Goal: Navigation & Orientation: Find specific page/section

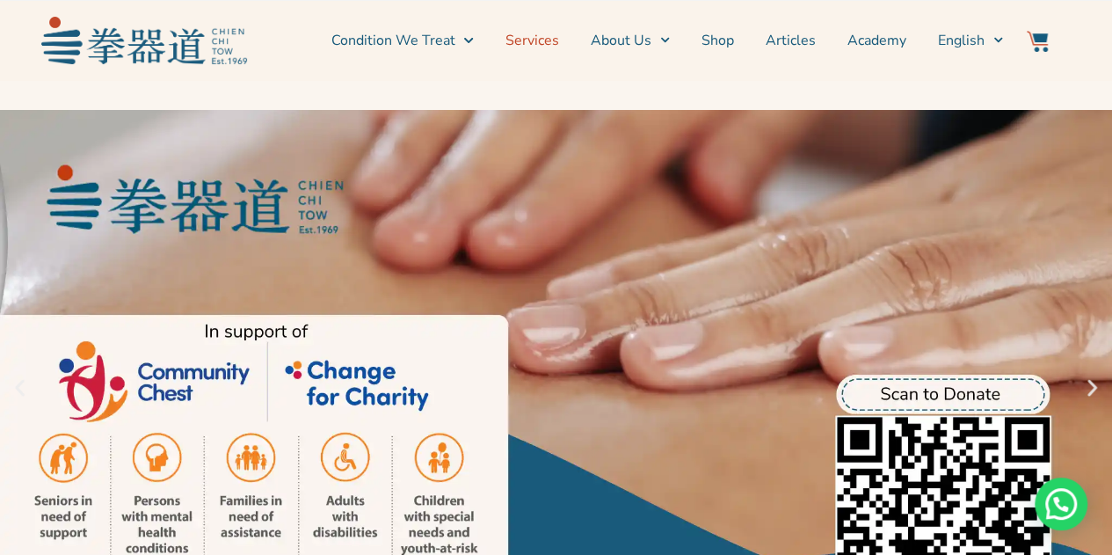
click at [552, 40] on link "Services" at bounding box center [532, 40] width 54 height 44
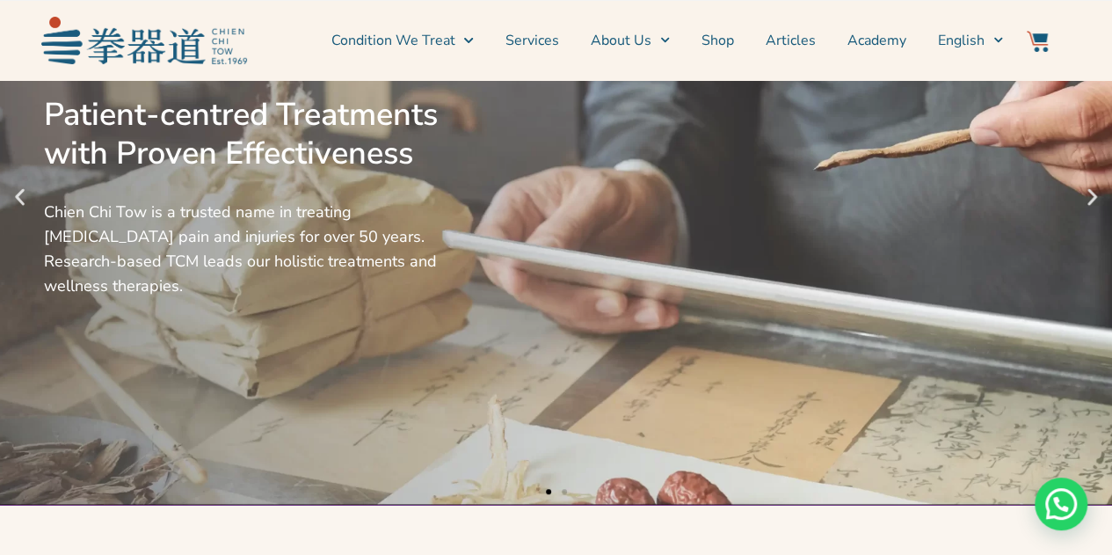
scroll to position [192, 0]
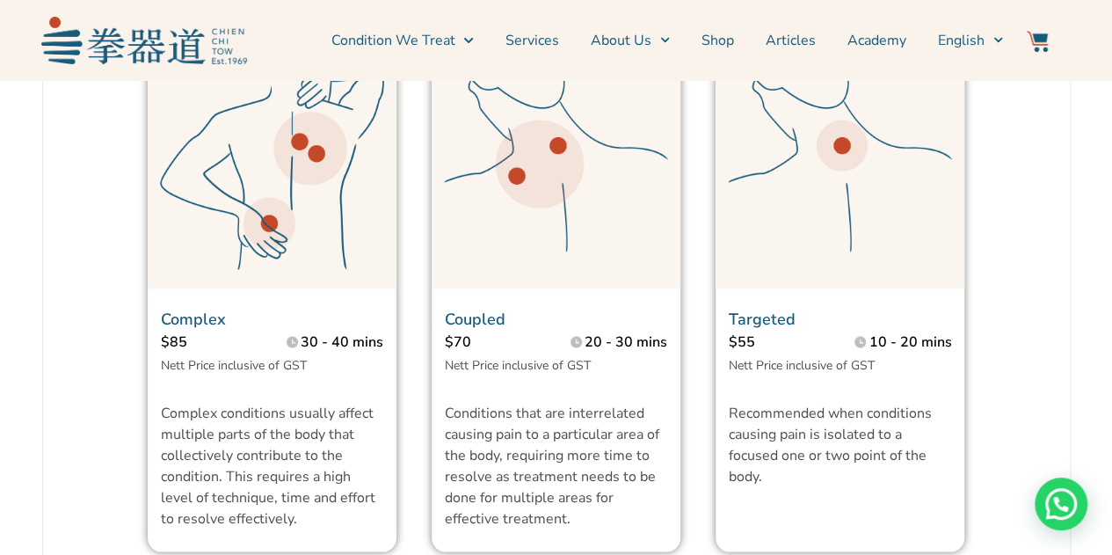
scroll to position [1376, 0]
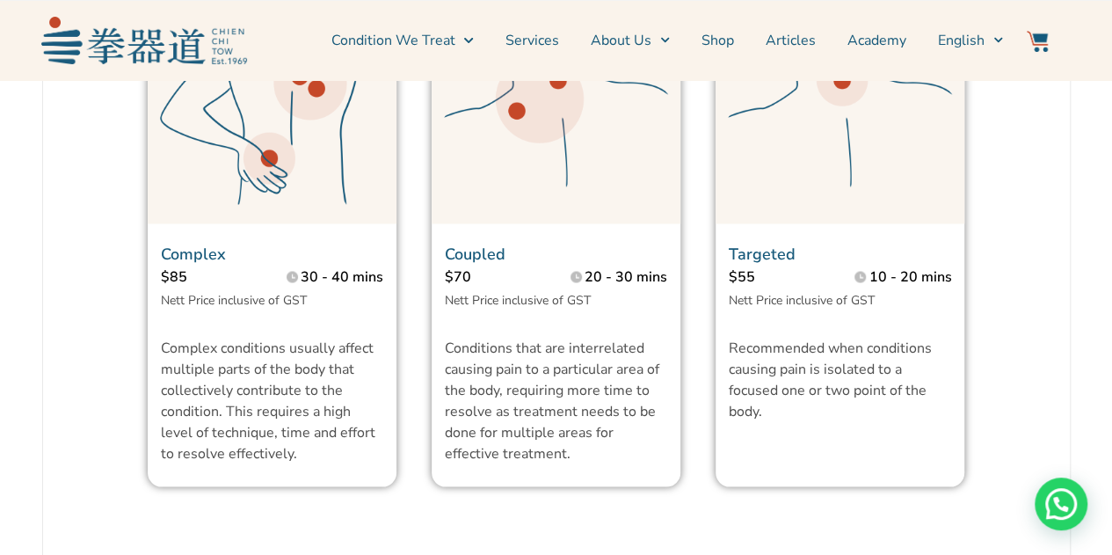
click at [409, 290] on div "Complex $85 30 - 40 mins Nett Price inclusive of GST Complex conditions usually…" at bounding box center [272, 230] width 284 height 547
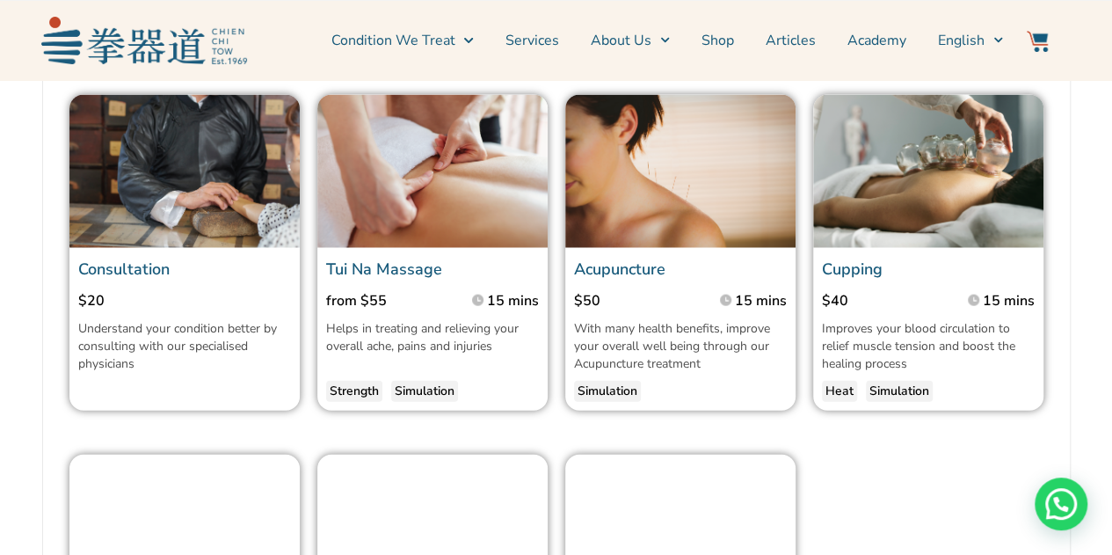
scroll to position [1914, 0]
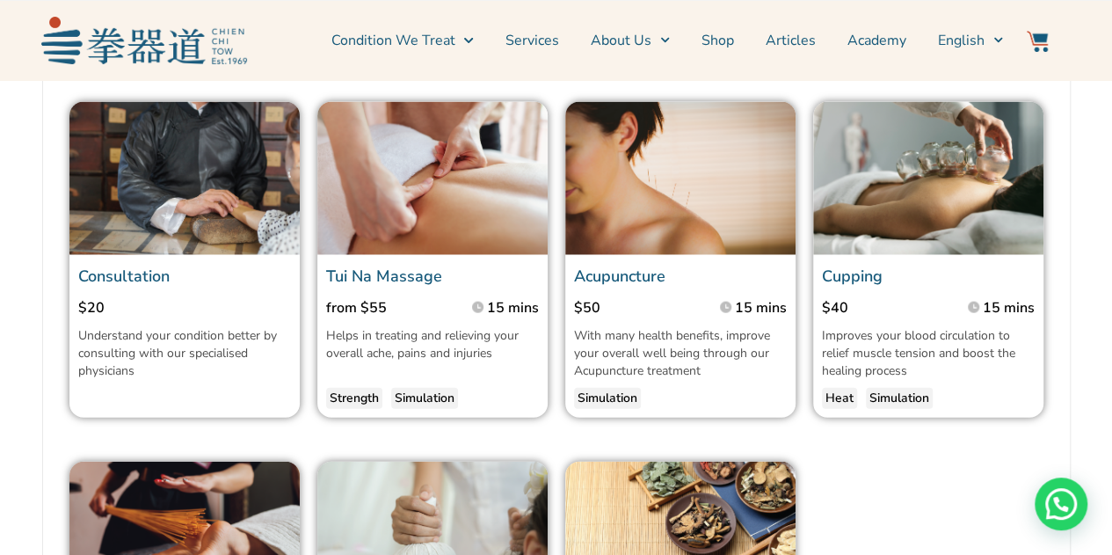
click at [664, 214] on img at bounding box center [680, 179] width 230 height 154
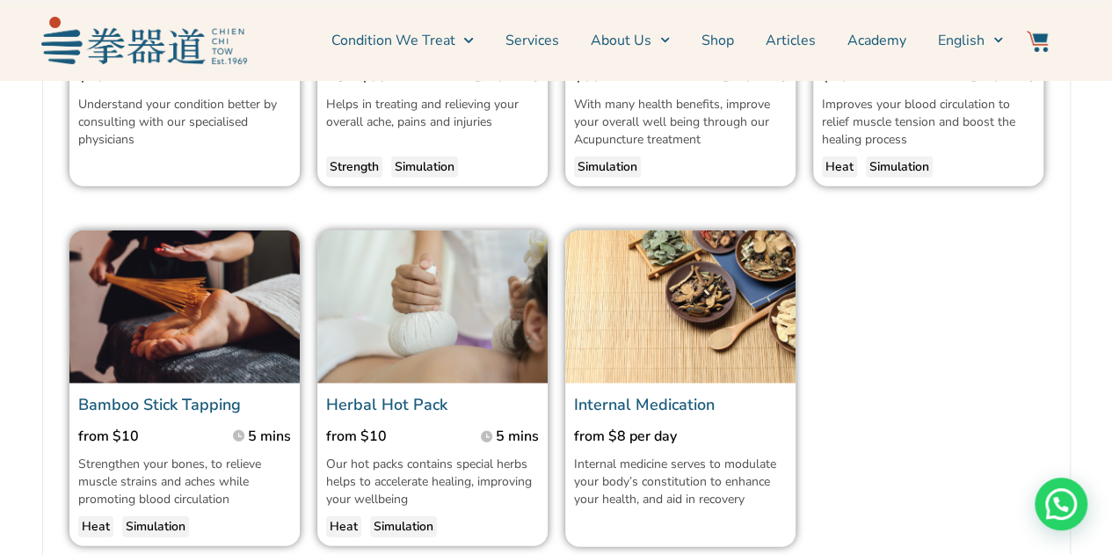
scroll to position [2149, 0]
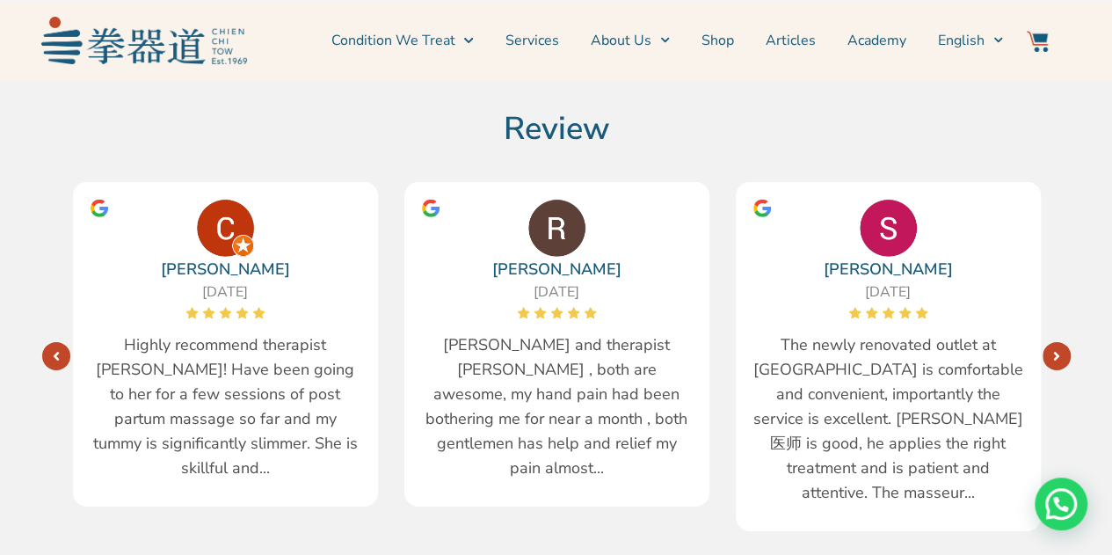
scroll to position [2679, 0]
click at [1053, 350] on icon "Next" at bounding box center [1056, 357] width 7 height 14
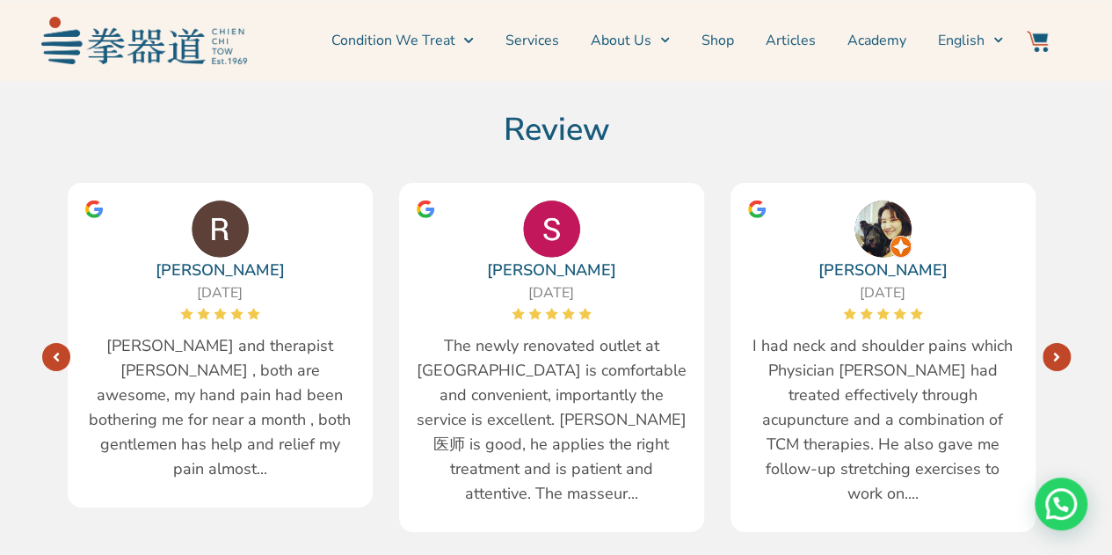
click at [754, 333] on span "I had neck and shoulder pains which Physician Liu had treated effectively throu…" at bounding box center [883, 419] width 270 height 172
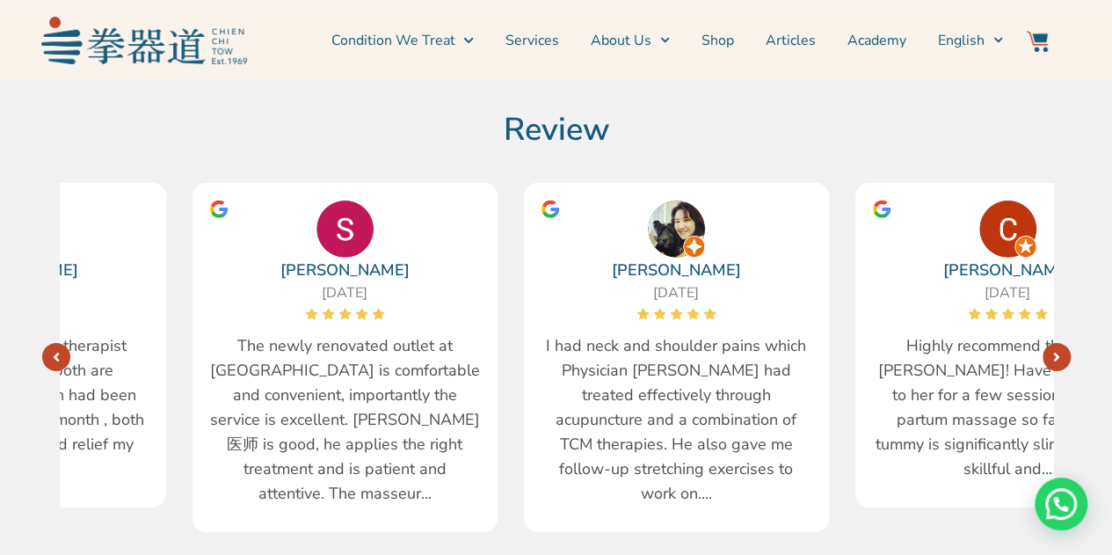
drag, startPoint x: 853, startPoint y: 319, endPoint x: 462, endPoint y: 386, distance: 395.9
click at [541, 386] on span "I had neck and shoulder pains which Physician Liu had treated effectively throu…" at bounding box center [676, 419] width 270 height 172
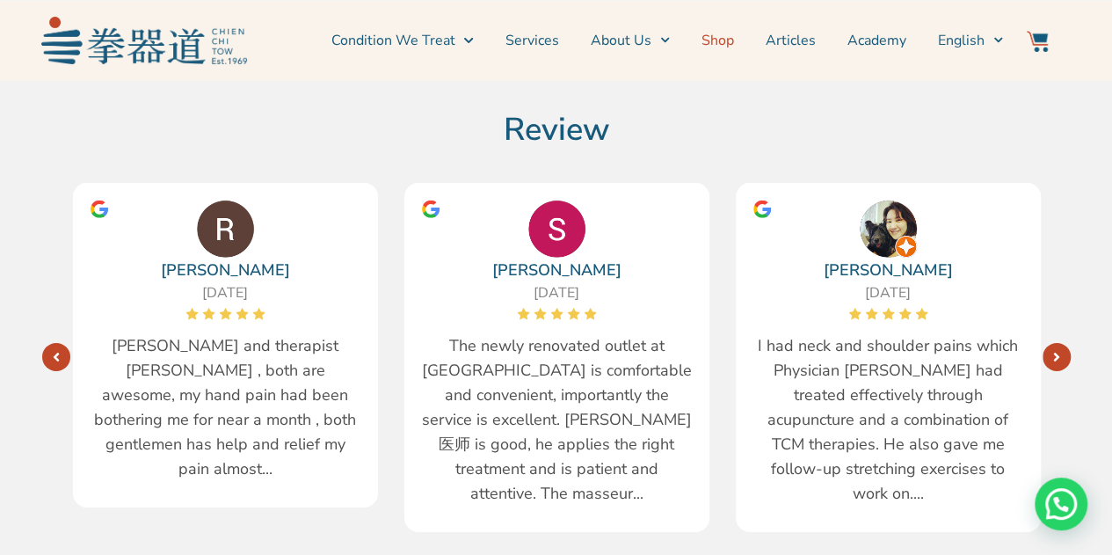
click at [712, 45] on link "Shop" at bounding box center [717, 40] width 33 height 44
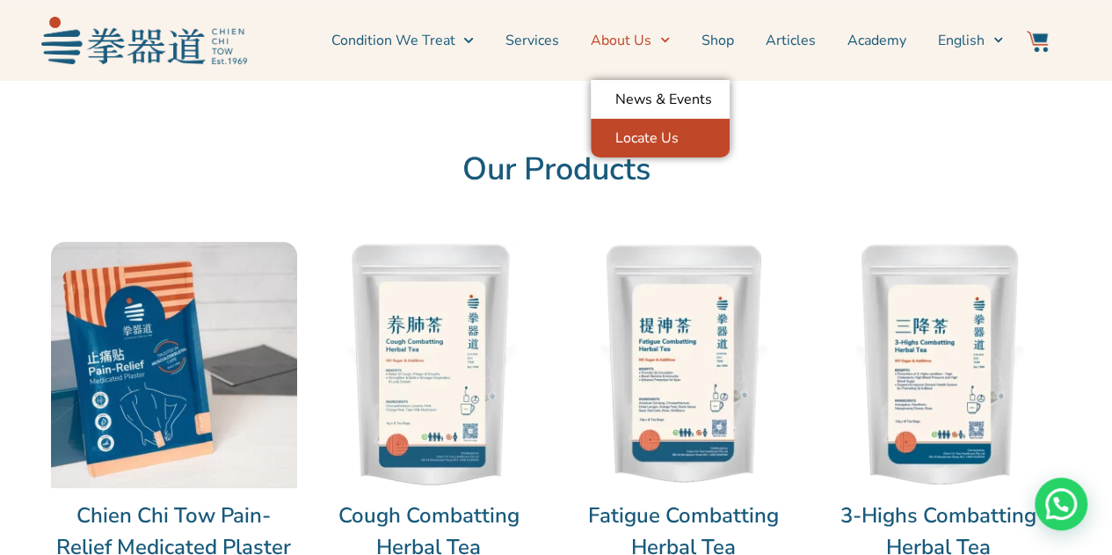
click at [628, 129] on link "Locate Us" at bounding box center [660, 138] width 139 height 39
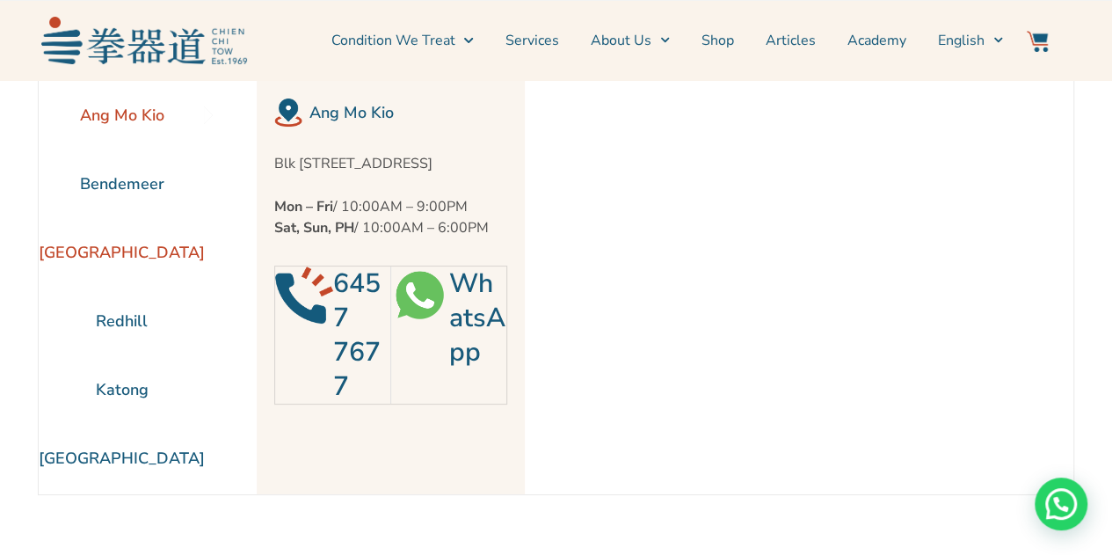
click at [114, 255] on li "[GEOGRAPHIC_DATA]" at bounding box center [122, 252] width 166 height 69
click at [118, 319] on li "Redhill" at bounding box center [122, 321] width 166 height 69
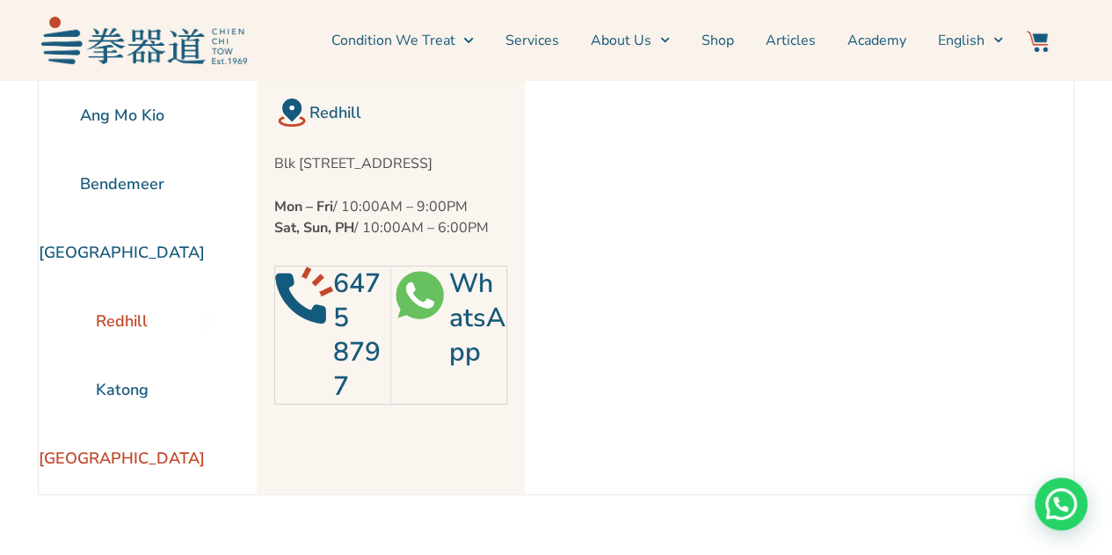
click at [104, 450] on li "[GEOGRAPHIC_DATA]" at bounding box center [122, 458] width 166 height 69
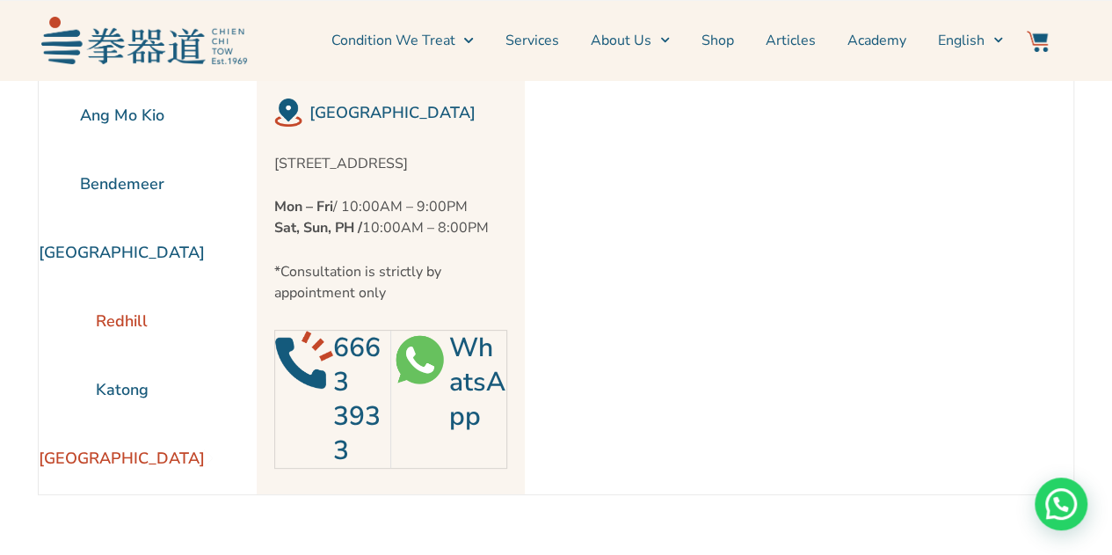
click at [120, 315] on li "Redhill" at bounding box center [122, 321] width 166 height 69
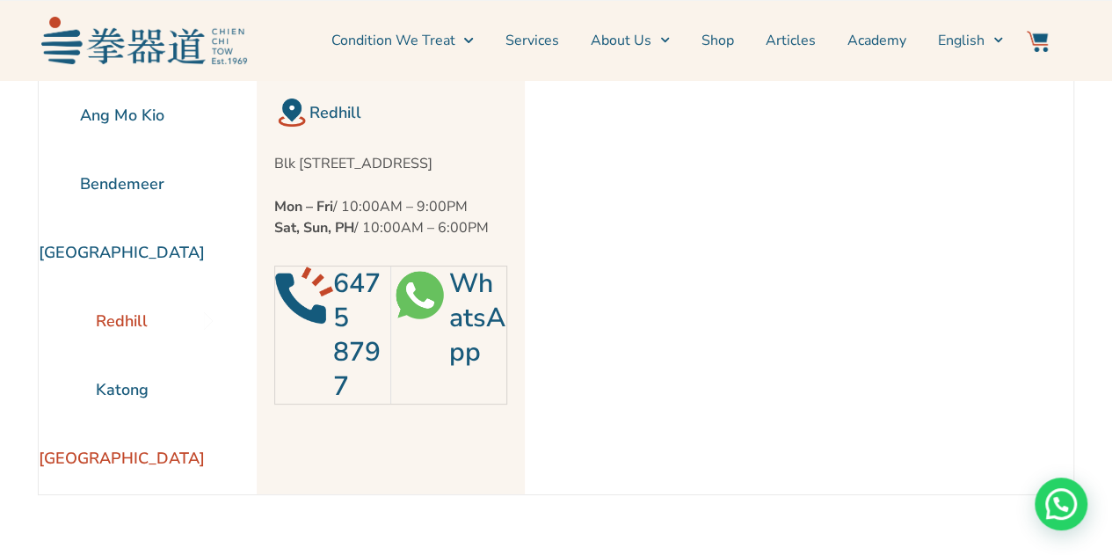
click at [116, 453] on li "[GEOGRAPHIC_DATA]" at bounding box center [122, 458] width 166 height 69
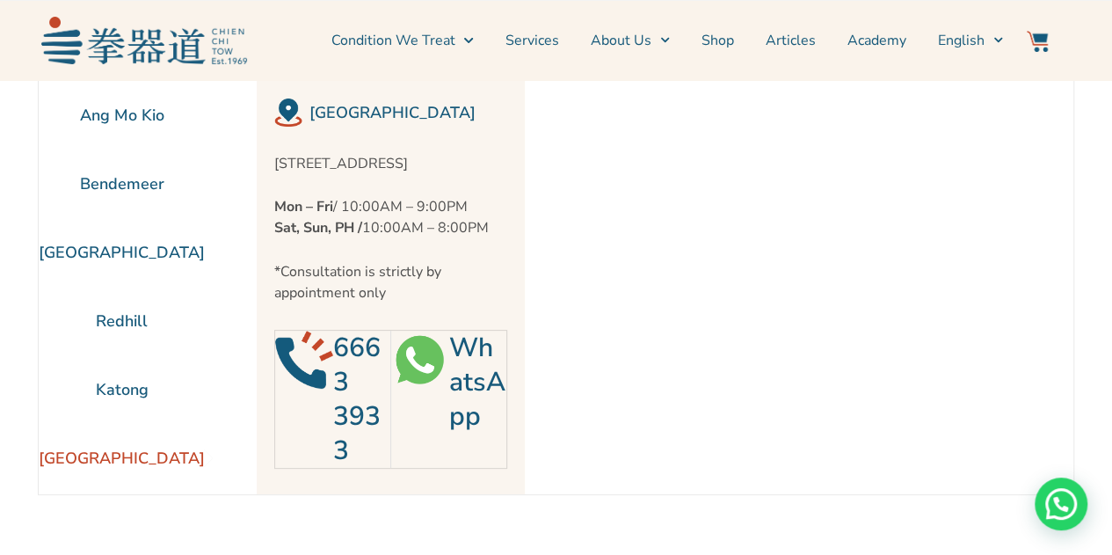
click at [436, 135] on div "[STREET_ADDRESS] Mon – Fri / 10:00AM – 9:00PM Sat, Sun, PH / 10:00AM – 8:00PM *…" at bounding box center [390, 229] width 233 height 204
click at [100, 106] on li "Ang Mo Kio" at bounding box center [122, 115] width 166 height 69
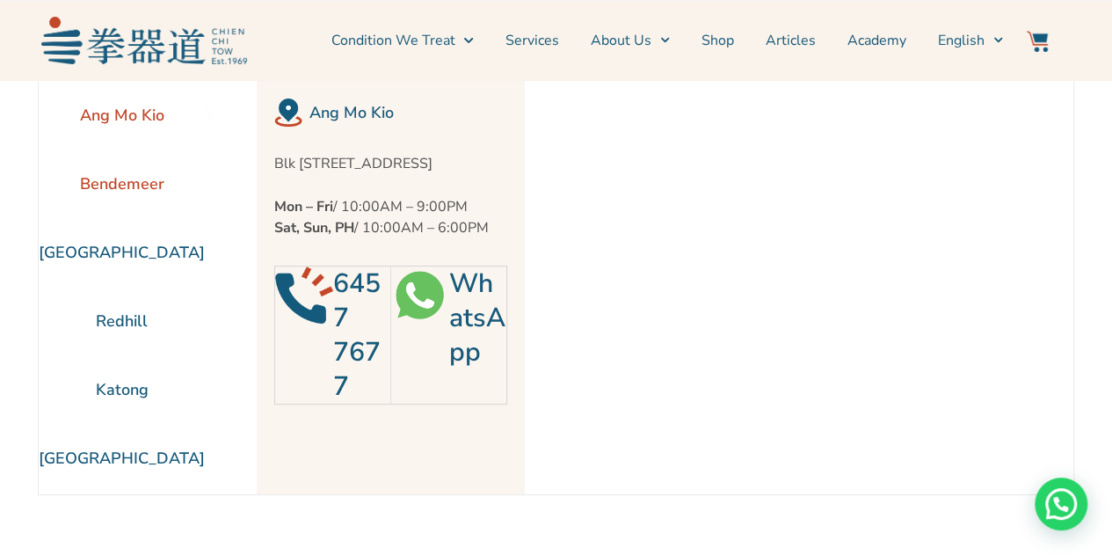
click at [109, 184] on li "Bendemeer" at bounding box center [122, 183] width 166 height 69
click at [109, 257] on li "[GEOGRAPHIC_DATA]" at bounding box center [122, 252] width 166 height 69
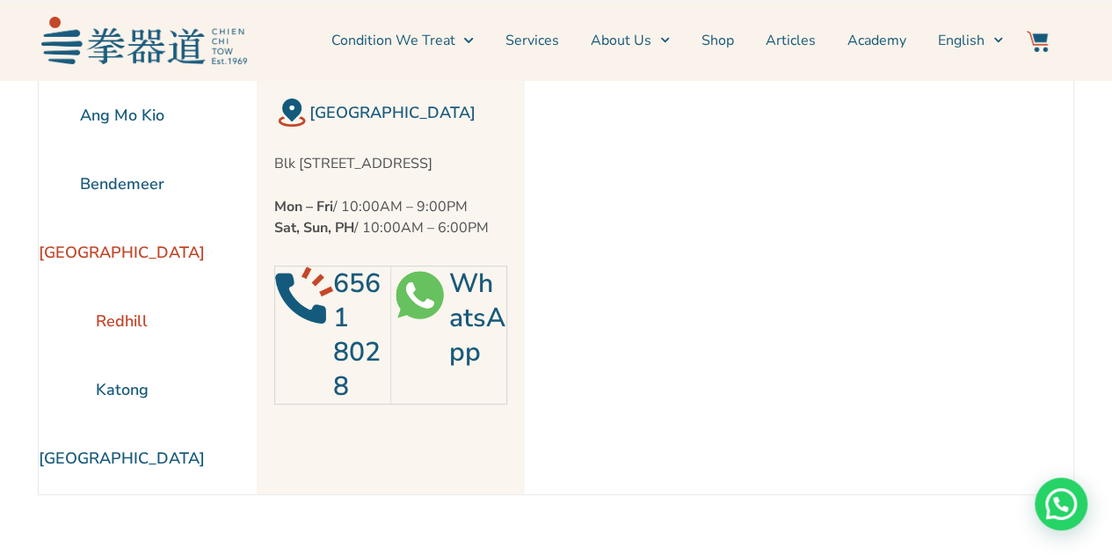
click at [107, 321] on li "Redhill" at bounding box center [122, 321] width 166 height 69
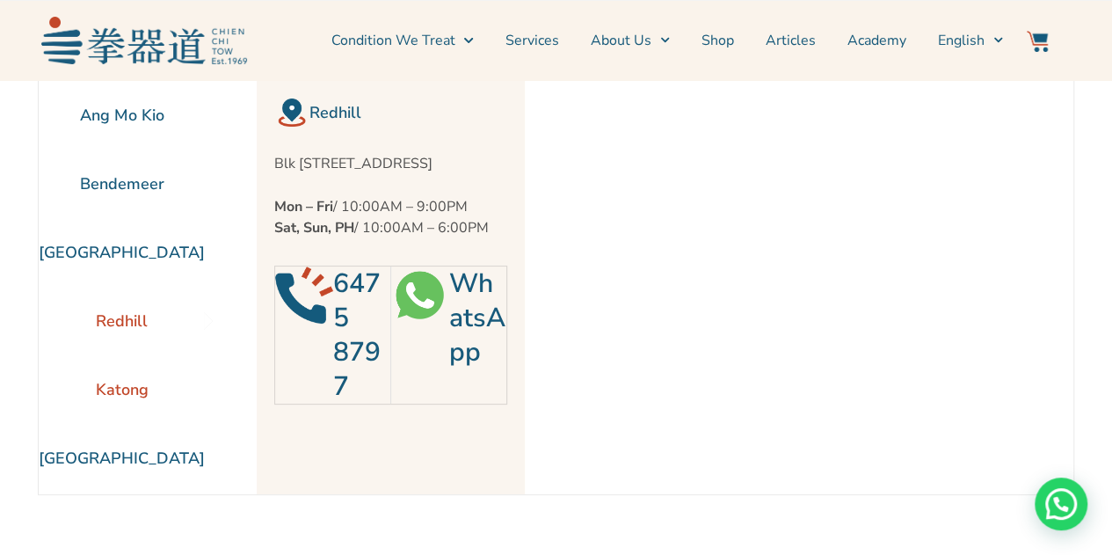
click at [112, 386] on li "Katong" at bounding box center [122, 389] width 166 height 69
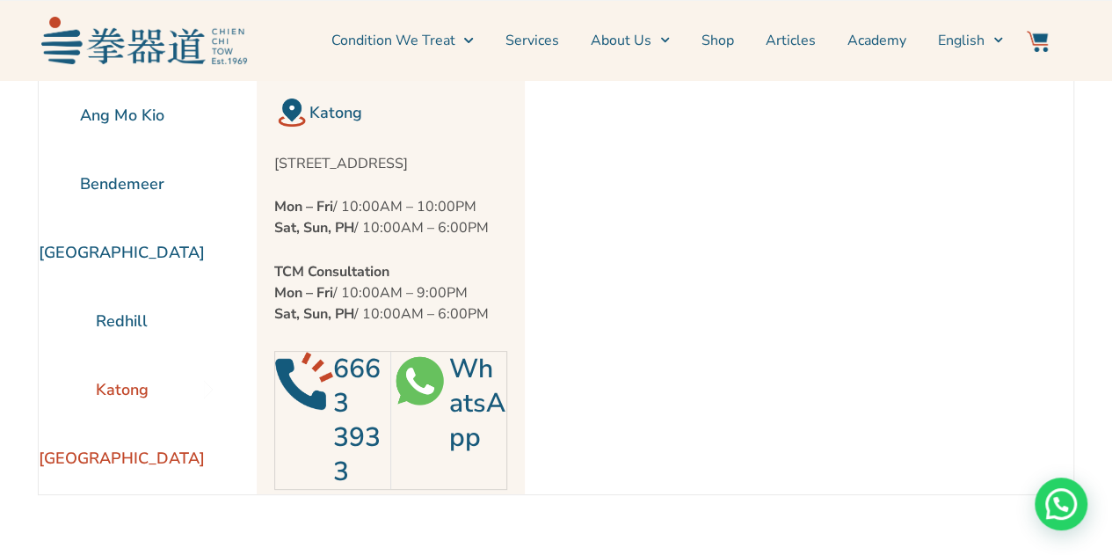
click at [120, 448] on li "[GEOGRAPHIC_DATA]" at bounding box center [122, 458] width 166 height 69
